Goal: Transaction & Acquisition: Purchase product/service

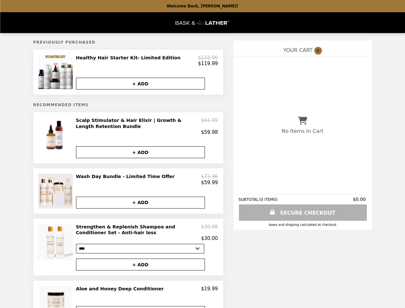
click at [56, 74] on img at bounding box center [56, 72] width 36 height 35
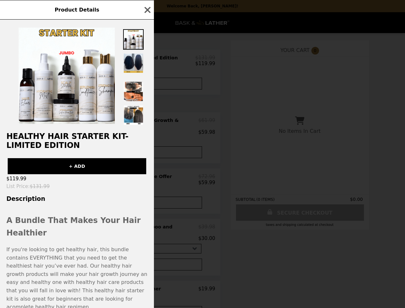
click at [147, 62] on div "Product Details Healthy Hair Starter Kit- Limited Edition + ADD $119.99 List Pr…" at bounding box center [202, 154] width 405 height 308
click at [141, 78] on img at bounding box center [133, 77] width 21 height 1
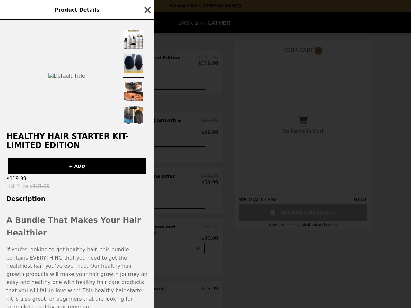
click at [56, 142] on div "Product Details Healthy Hair Starter Kit- Limited Edition + ADD $119.99 List Pr…" at bounding box center [205, 154] width 411 height 308
click at [147, 130] on div "Healthy Hair Starter Kit- Limited Edition + ADD $119.99 List Price : $131.99 De…" at bounding box center [77, 164] width 154 height 289
click at [141, 157] on div "+ ADD" at bounding box center [77, 163] width 154 height 21
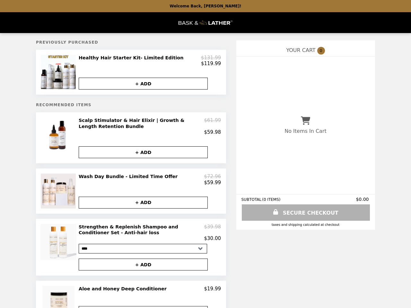
click at [56, 196] on img at bounding box center [59, 191] width 36 height 35
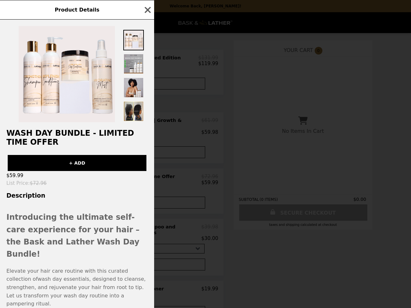
click at [147, 185] on div "Product Details Wash Day Bundle - Limited Time Offer + ADD $59.99 List Price : …" at bounding box center [205, 154] width 411 height 308
click at [141, 209] on div "Wash Day Bundle - Limited Time Offer + ADD $59.99 List Price : $72.96 Descripti…" at bounding box center [77, 164] width 154 height 289
click at [56, 254] on div "Product Details Wash Day Bundle - Limited Time Offer + ADD $59.99 List Price : …" at bounding box center [205, 154] width 411 height 308
